Goal: Transaction & Acquisition: Obtain resource

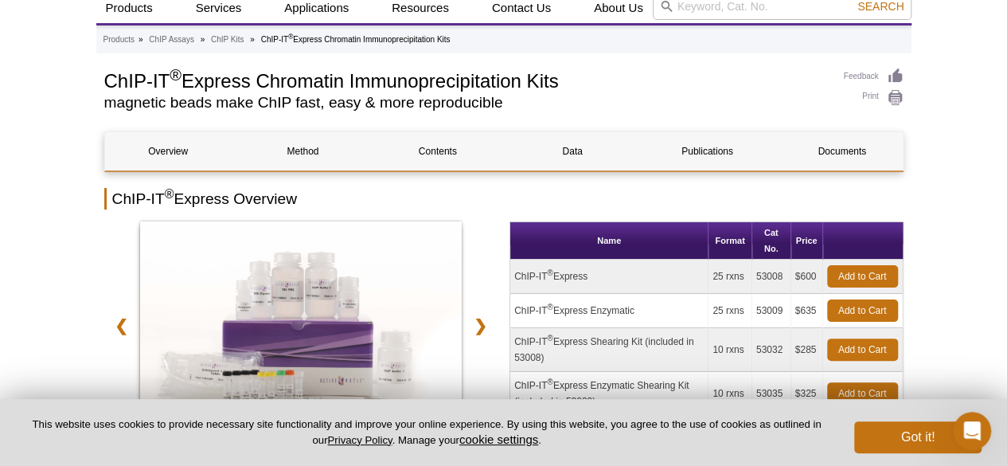
scroll to position [135, 0]
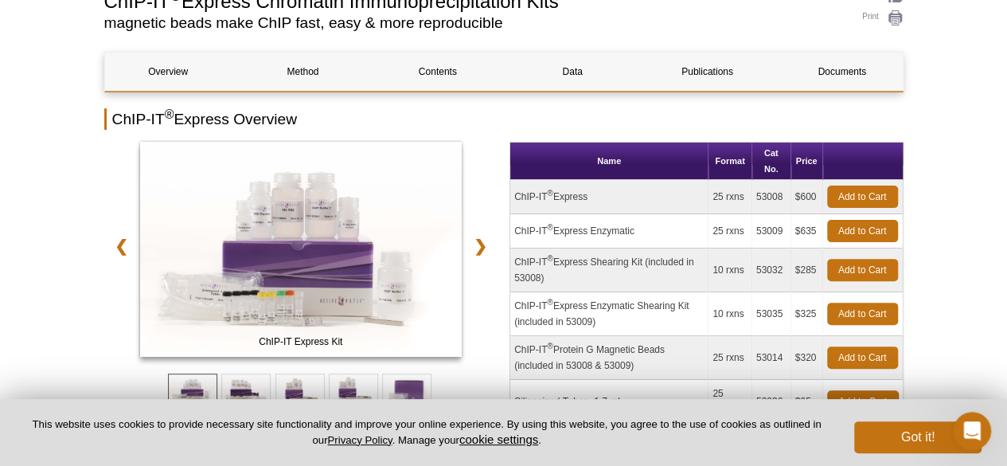
drag, startPoint x: 606, startPoint y: 201, endPoint x: 515, endPoint y: 195, distance: 90.9
click at [515, 195] on td "ChIP-IT ® Express" at bounding box center [609, 197] width 198 height 34
copy td "ChIP-IT ® Express"
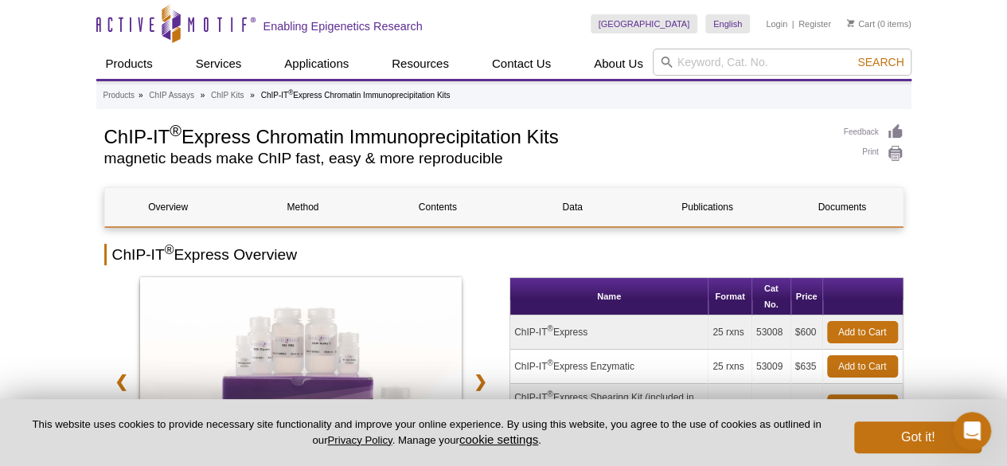
scroll to position [159, 0]
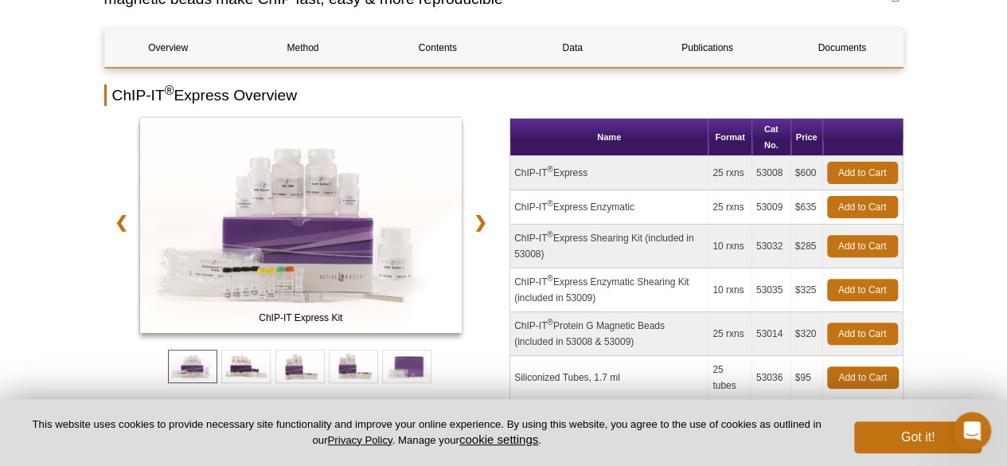
click at [662, 176] on td "ChIP-IT ® Express" at bounding box center [609, 173] width 198 height 34
drag, startPoint x: 514, startPoint y: 170, endPoint x: 781, endPoint y: 170, distance: 266.7
click at [781, 170] on tr "ChIP-IT ® Express 25 rxns 53008 $600 Add to Cart" at bounding box center [706, 173] width 393 height 34
copy tr "ChIP-IT ® Express 25 rxns 53008"
click at [877, 173] on link "Add to Cart" at bounding box center [862, 173] width 71 height 22
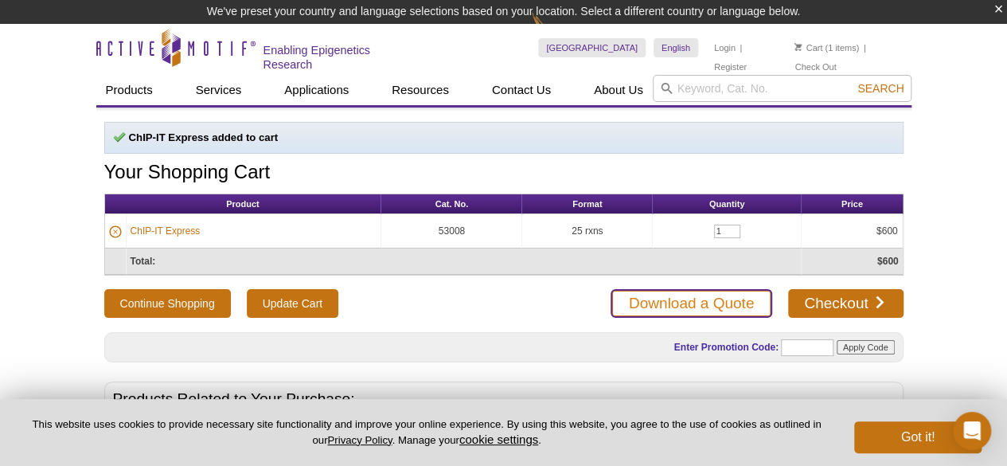
click at [720, 302] on link "Download a Quote" at bounding box center [692, 303] width 162 height 29
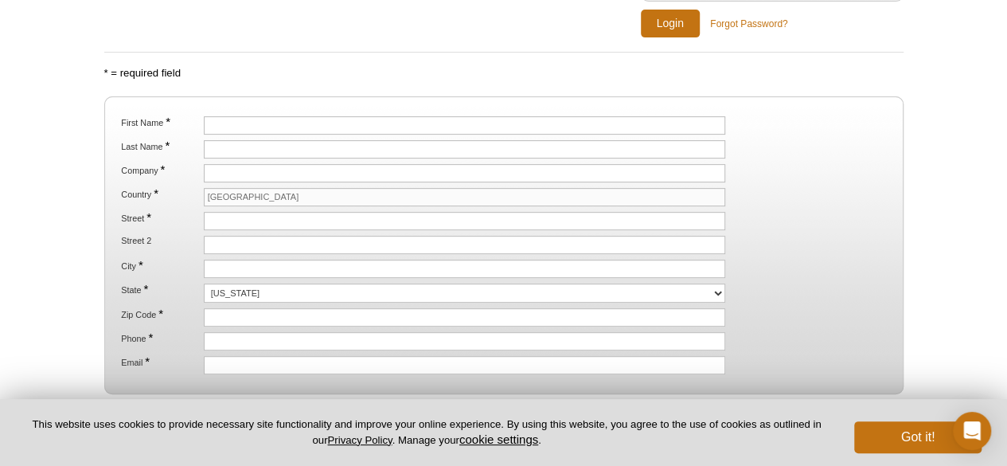
scroll to position [239, 0]
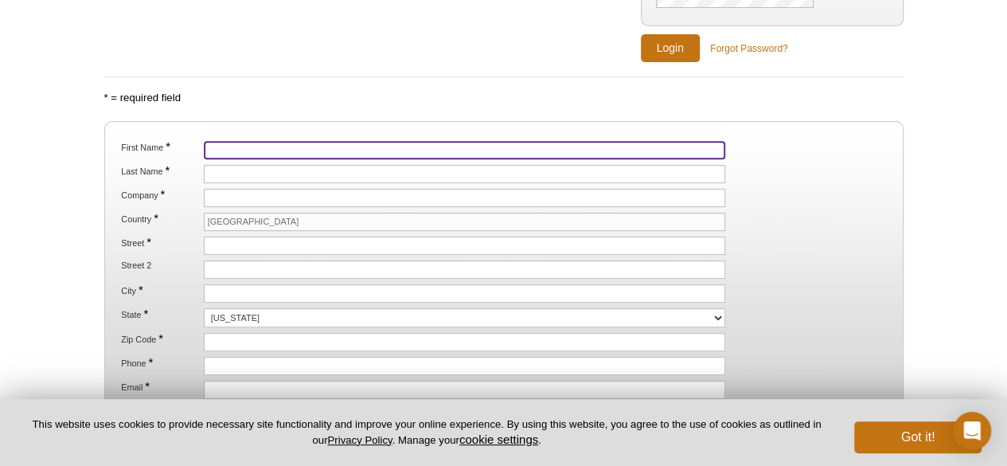
click at [440, 150] on input "First Name *" at bounding box center [465, 150] width 522 height 18
type input "Linbin"
type input "Zhang"
type input "142 Anvil Drive"
type input "Avon"
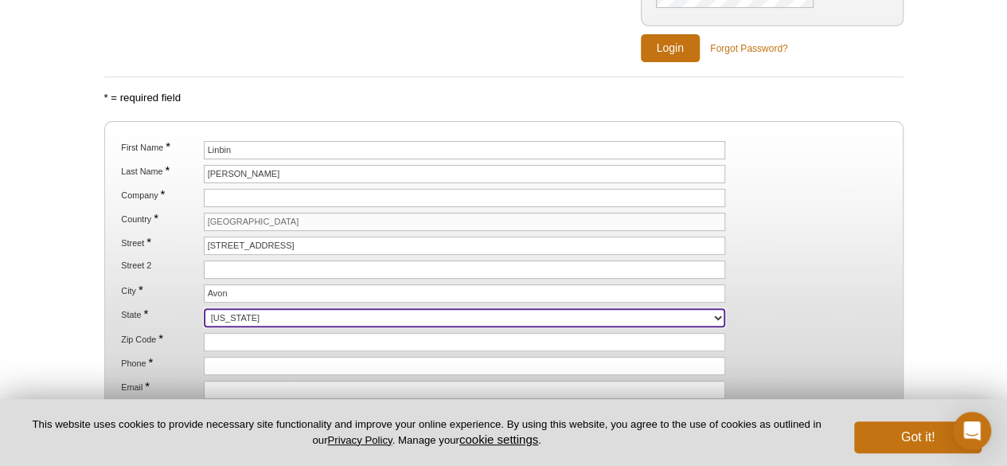
select select "CT"
type input "06001"
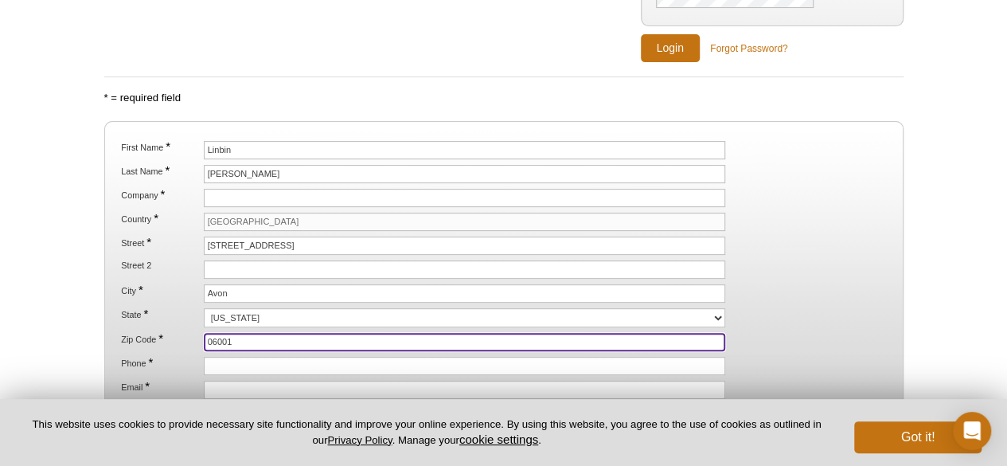
type input "4046955398"
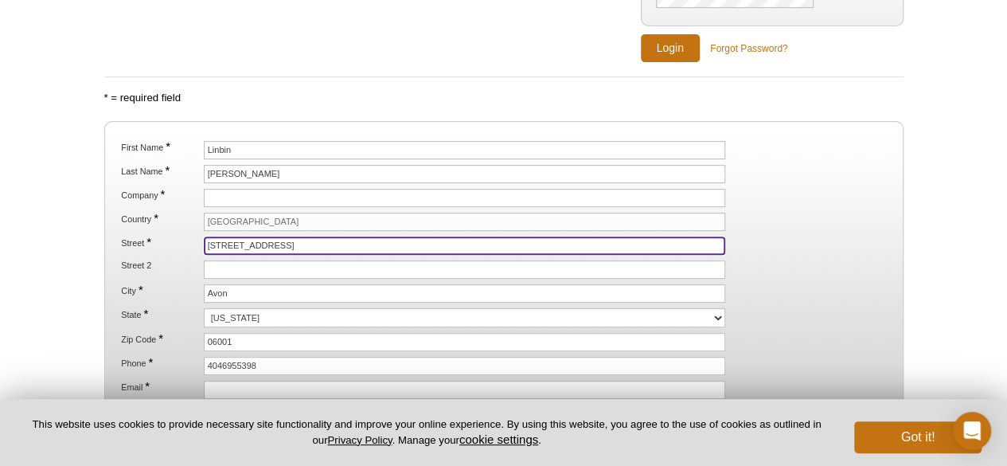
drag, startPoint x: 460, startPoint y: 244, endPoint x: 333, endPoint y: 243, distance: 127.4
click at [333, 243] on input "142 Anvil Drive" at bounding box center [465, 245] width 522 height 18
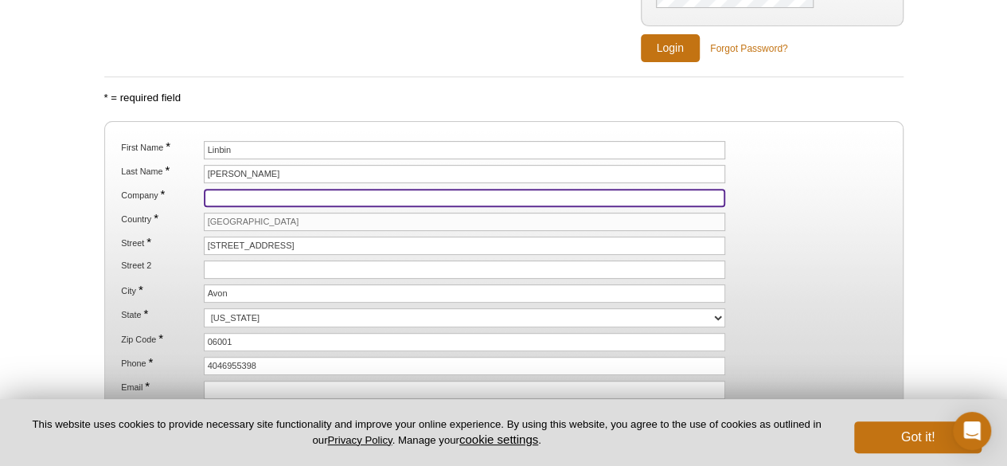
click at [329, 197] on input "Company *" at bounding box center [465, 198] width 522 height 18
type input "[GEOGRAPHIC_DATA]"
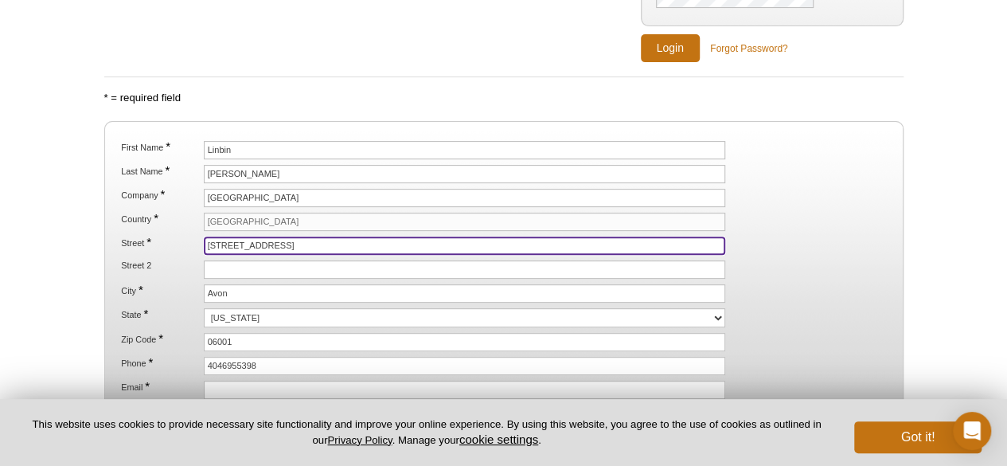
drag, startPoint x: 299, startPoint y: 243, endPoint x: 121, endPoint y: 231, distance: 178.0
click at [121, 236] on li "Street * 142 Anvil Drive" at bounding box center [503, 245] width 768 height 18
type input "[STREET_ADDRESS]"
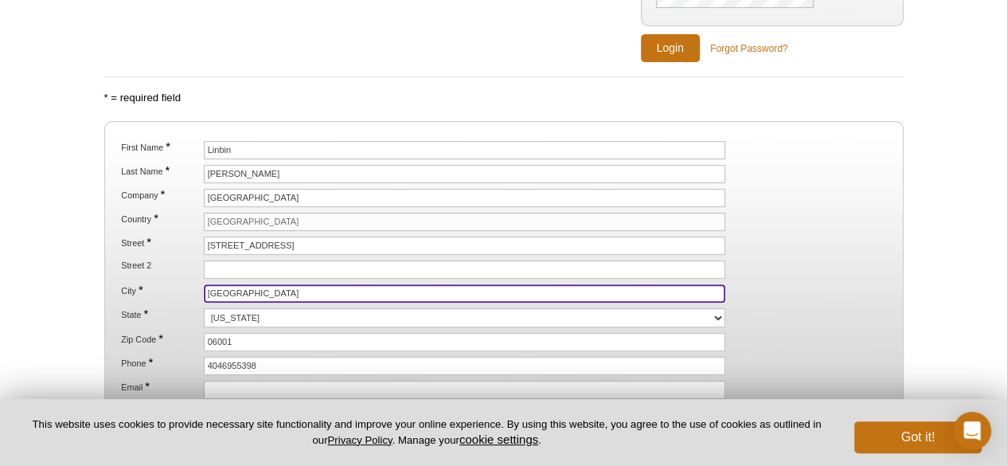
type input "[GEOGRAPHIC_DATA]"
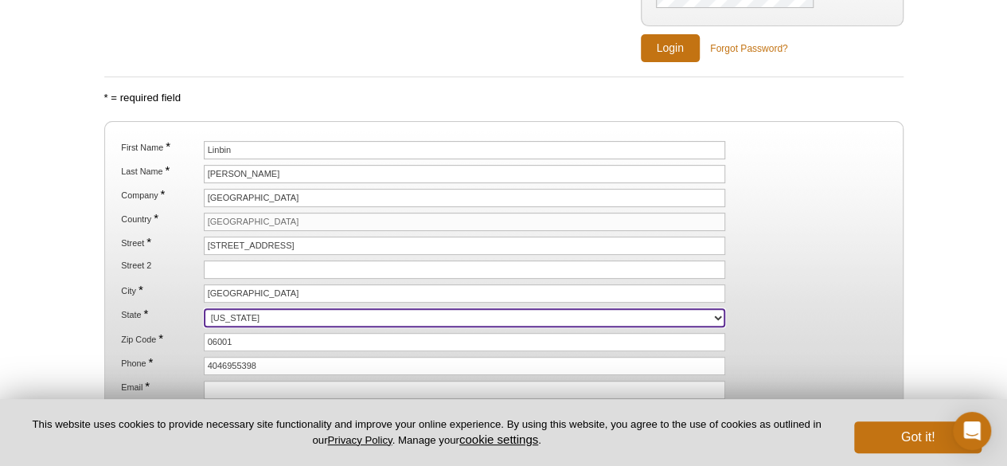
click at [483, 310] on select "Alabama Alaska American Samoa Arizona Arkansas California Colorado Connecticut …" at bounding box center [465, 317] width 522 height 19
select select "CT"
click at [204, 308] on select "Alabama Alaska American Samoa Arizona Arkansas California Colorado Connecticut …" at bounding box center [465, 317] width 522 height 19
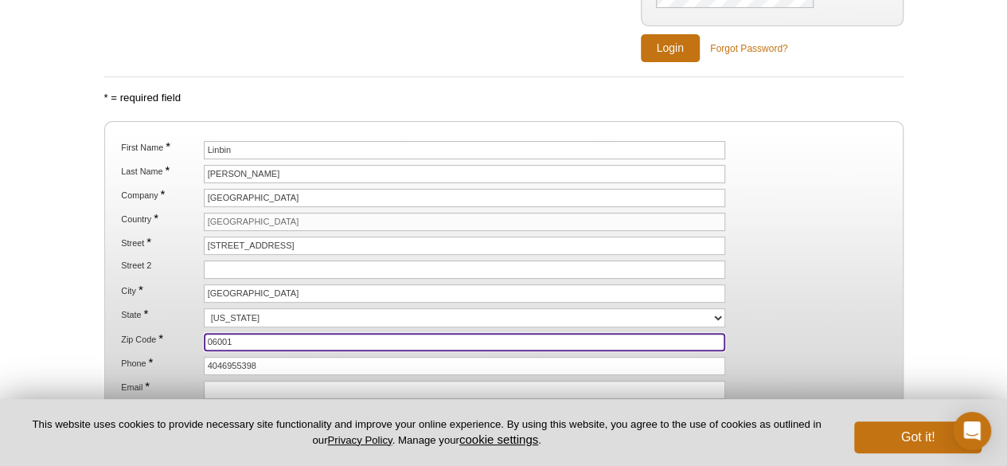
click at [281, 333] on input "06001" at bounding box center [465, 342] width 522 height 18
paste input "510"
type input "06510"
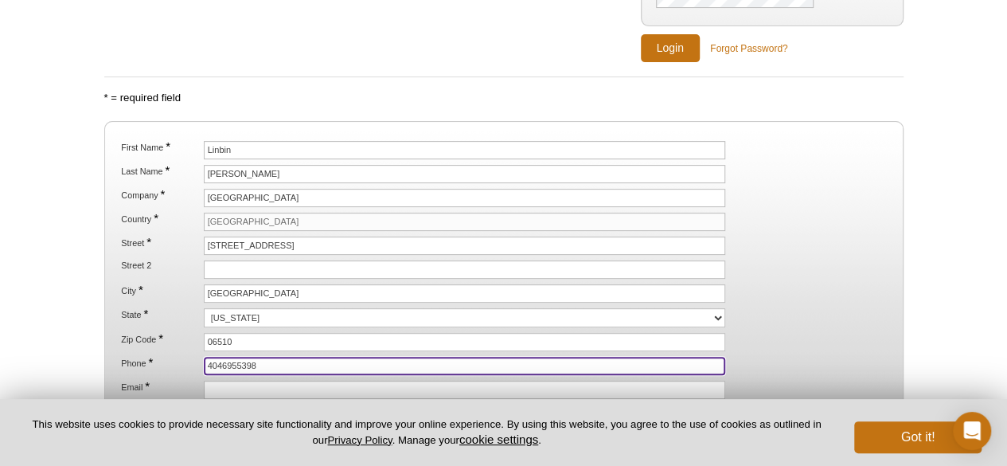
click at [277, 357] on input "4046955398" at bounding box center [465, 366] width 522 height 18
drag, startPoint x: 273, startPoint y: 362, endPoint x: 132, endPoint y: 346, distance: 141.8
click at [132, 346] on ol "First Name * Linbin Last Name * Zhang Company * Yale University Country * Unite…" at bounding box center [503, 270] width 771 height 258
paste input "[PHONE_NUMBER]"
type input "[PHONE_NUMBER]"
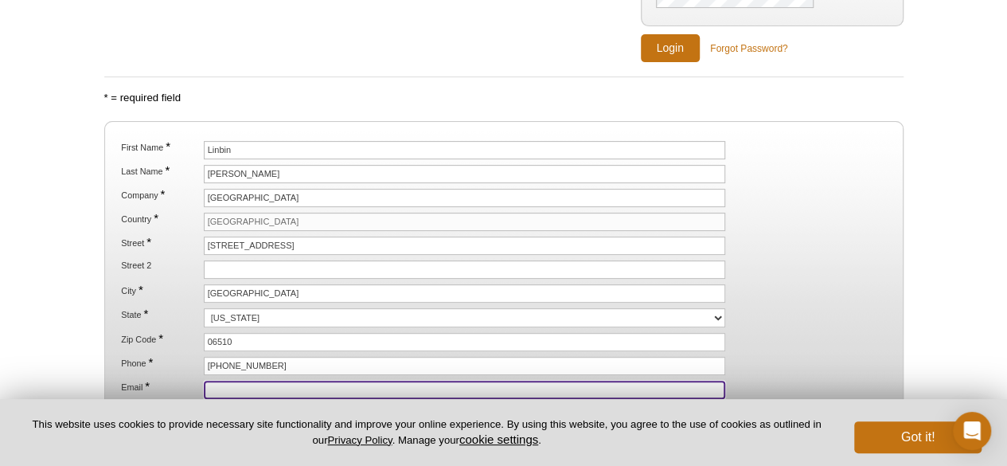
click at [285, 381] on input "Email *" at bounding box center [465, 390] width 522 height 18
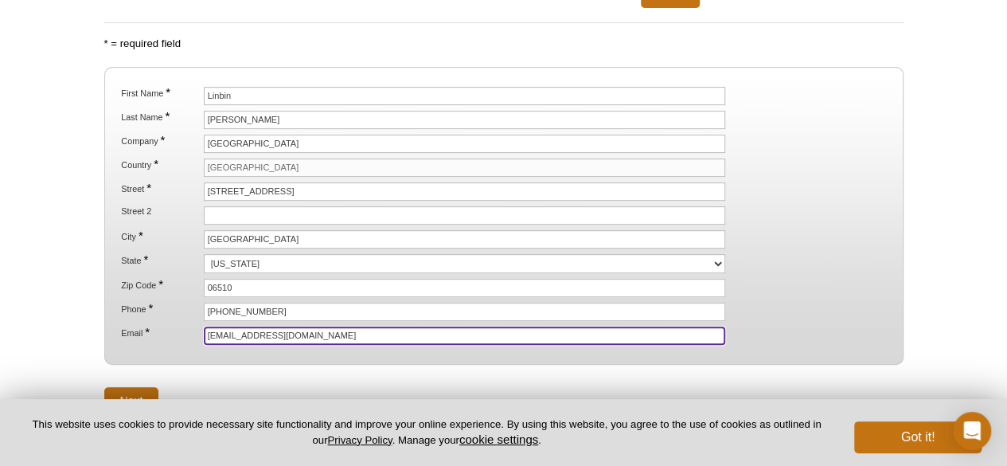
scroll to position [326, 0]
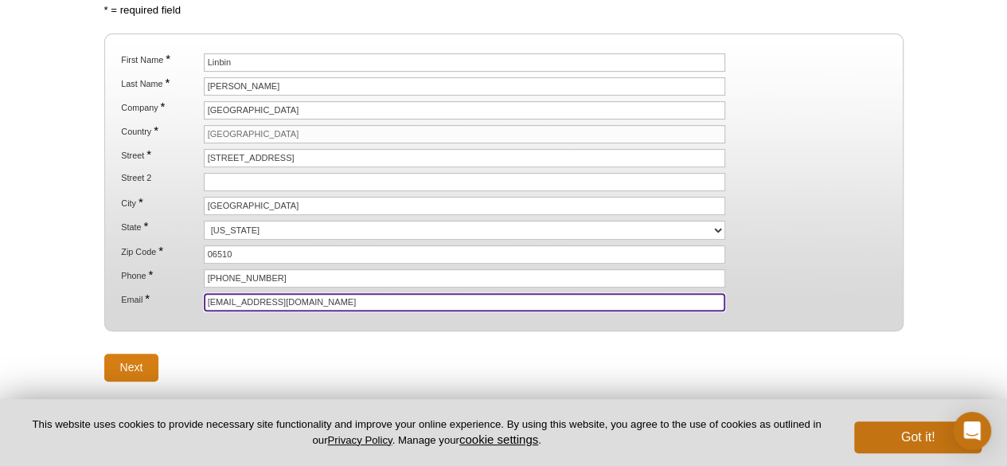
type input "[EMAIL_ADDRESS][DOMAIN_NAME]"
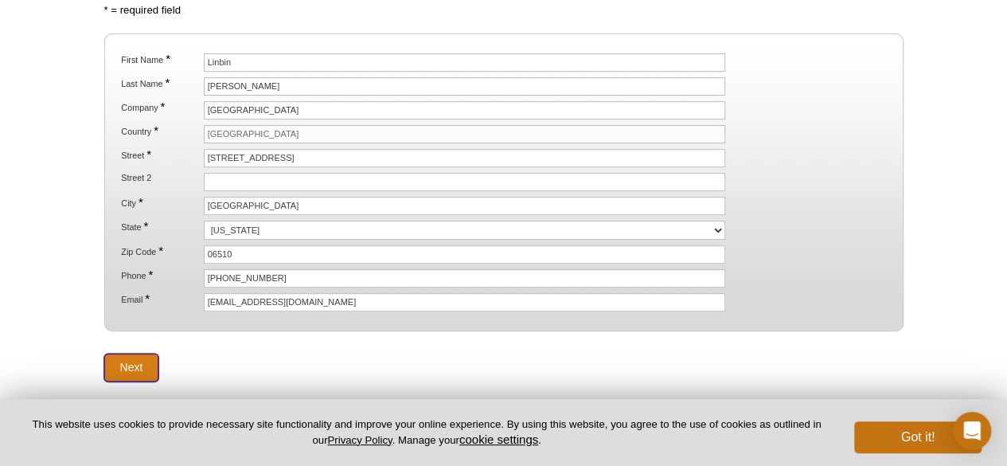
click at [139, 354] on input "Next" at bounding box center [131, 368] width 55 height 28
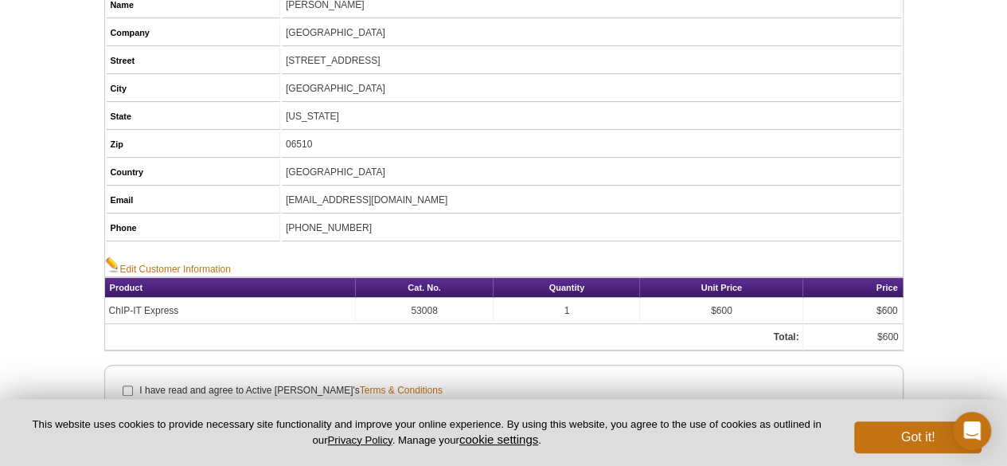
scroll to position [239, 0]
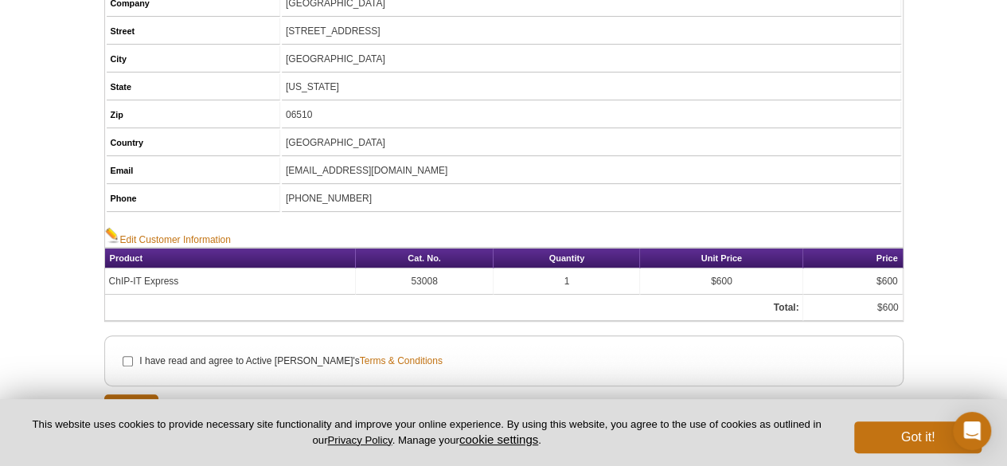
click at [140, 354] on label "I have read and agree to Active Motif's Terms & Conditions" at bounding box center [290, 361] width 304 height 14
click at [133, 356] on input "I have read and agree to Active Motif's Terms & Conditions" at bounding box center [128, 361] width 10 height 10
checkbox input "true"
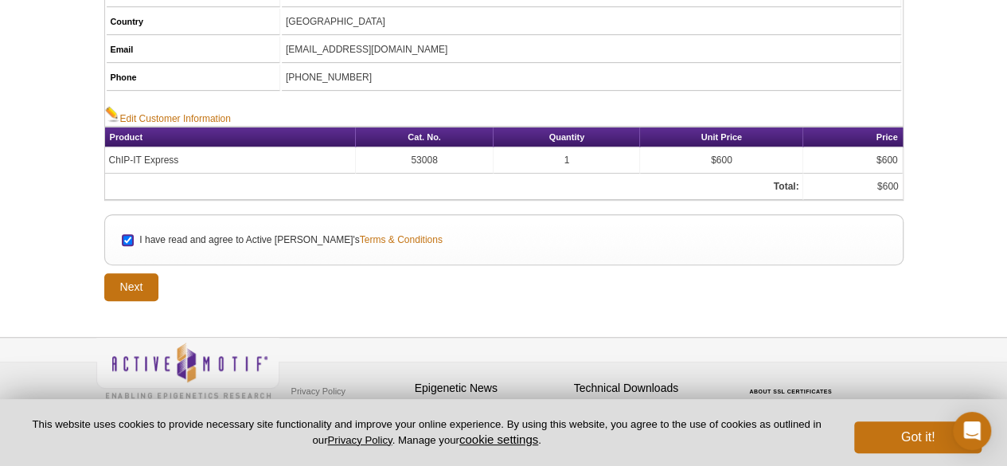
scroll to position [363, 0]
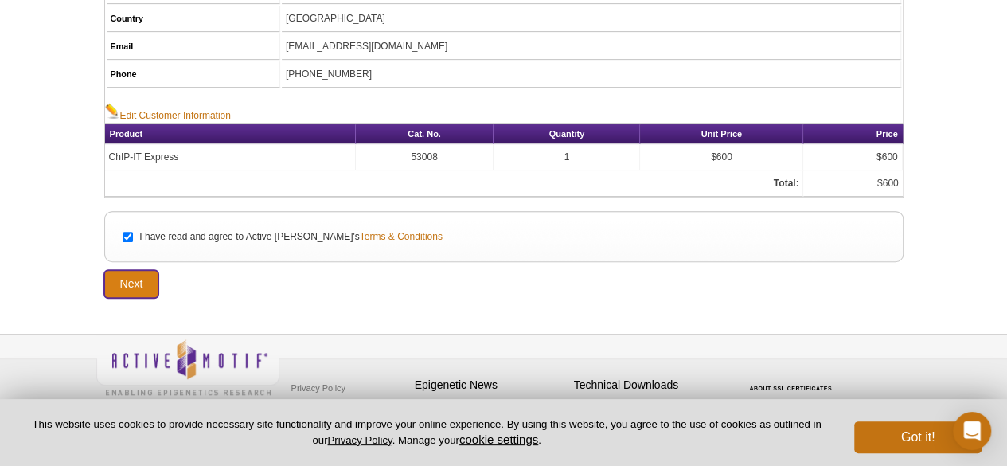
click at [131, 279] on input "Next" at bounding box center [131, 284] width 55 height 28
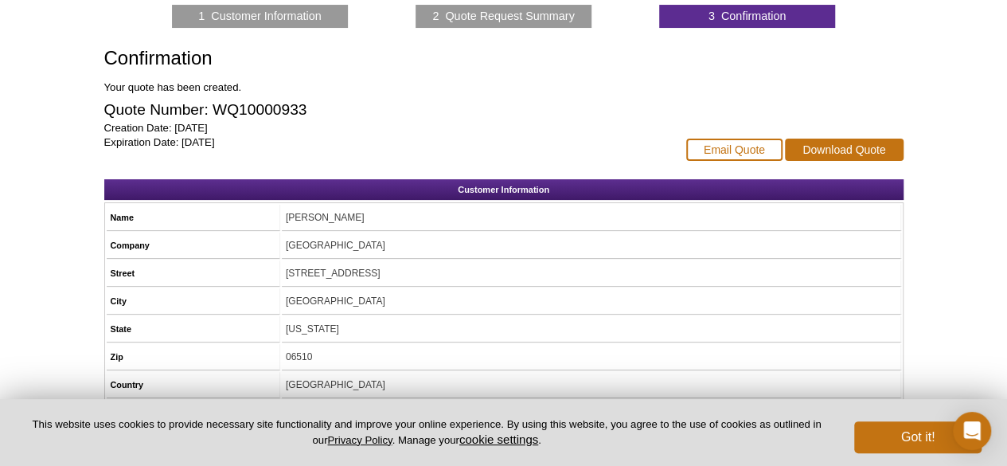
scroll to position [159, 0]
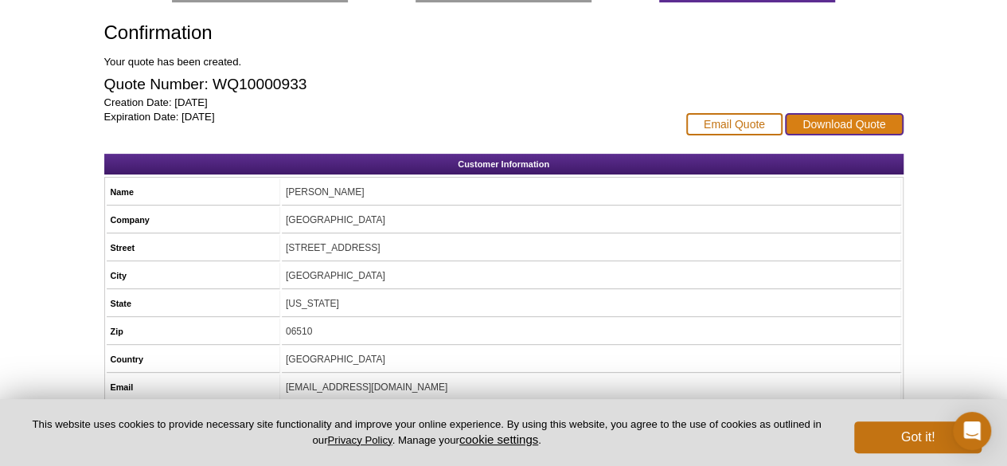
click at [842, 125] on link "Download Quote" at bounding box center [844, 124] width 118 height 22
click at [922, 438] on button "Got it!" at bounding box center [917, 437] width 127 height 32
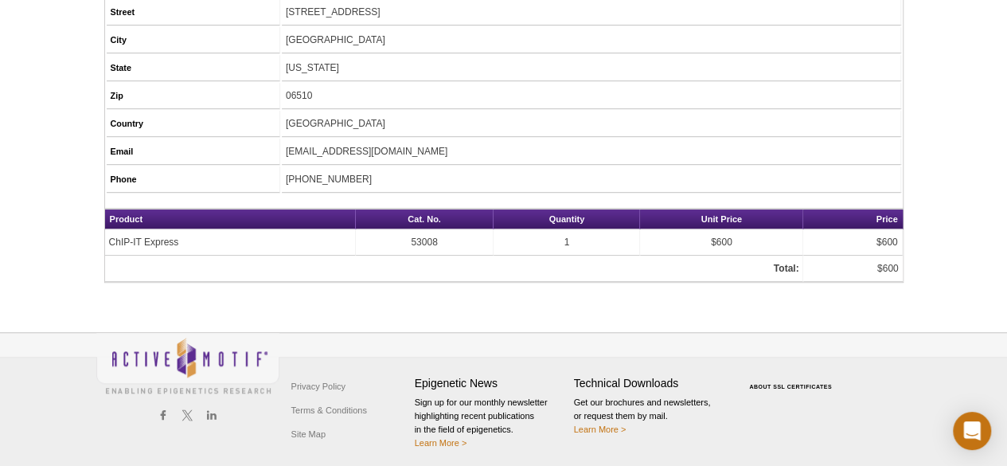
scroll to position [0, 0]
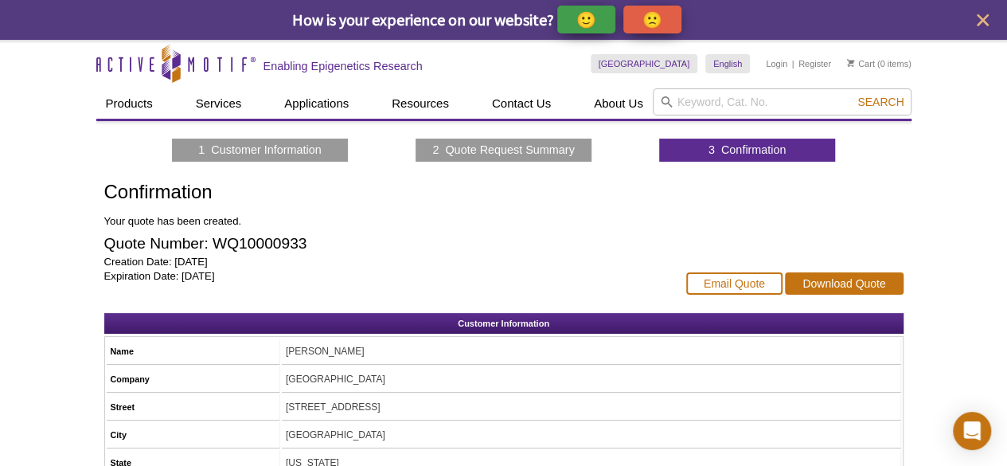
click at [925, 211] on div "Active Motif Logo Enabling Epigenetics Research 0 Search Skip to content Active…" at bounding box center [503, 453] width 1007 height 826
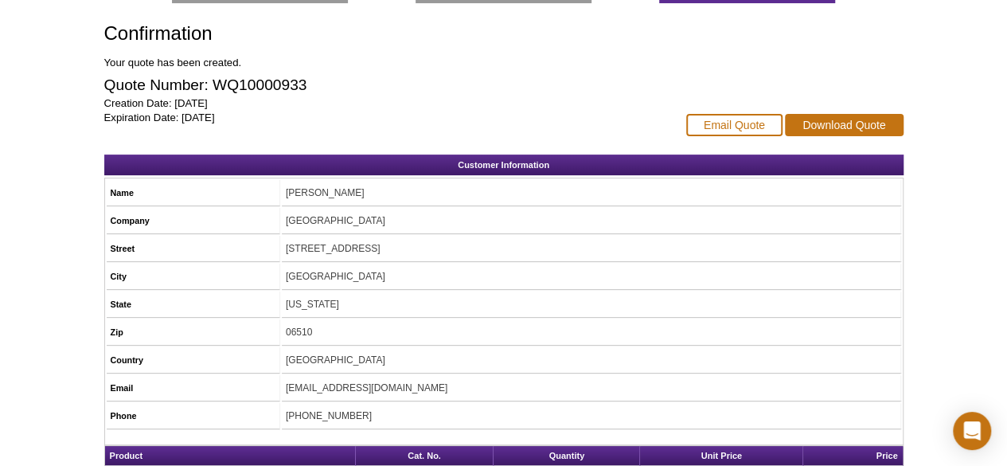
scroll to position [76, 0]
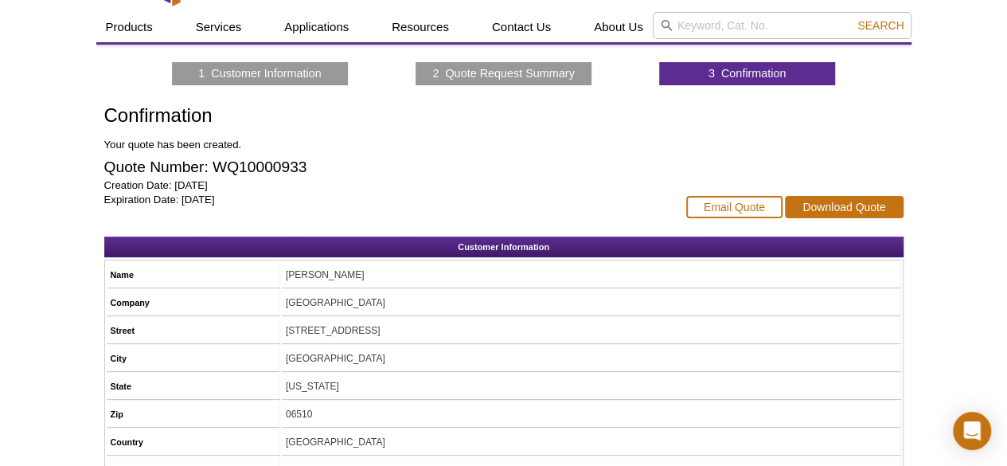
click at [936, 115] on div "Active Motif Logo Enabling Epigenetics Research 0 Search Skip to content Active…" at bounding box center [503, 376] width 1007 height 826
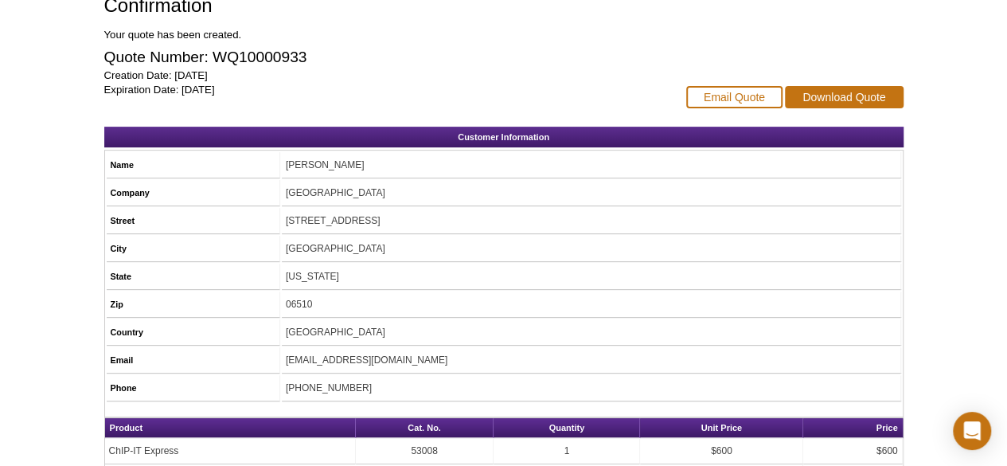
scroll to position [395, 0]
